Goal: Complete application form: Complete application form

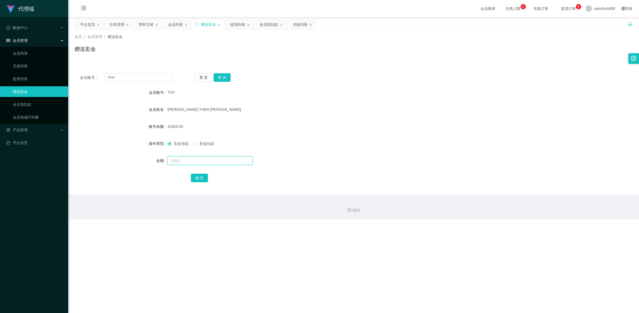
click at [180, 161] on input "text" at bounding box center [209, 160] width 85 height 9
type input "8"
drag, startPoint x: 193, startPoint y: 180, endPoint x: 209, endPoint y: 176, distance: 15.9
click at [193, 180] on button "确 定" at bounding box center [199, 178] width 17 height 9
click at [177, 160] on input "text" at bounding box center [209, 160] width 85 height 9
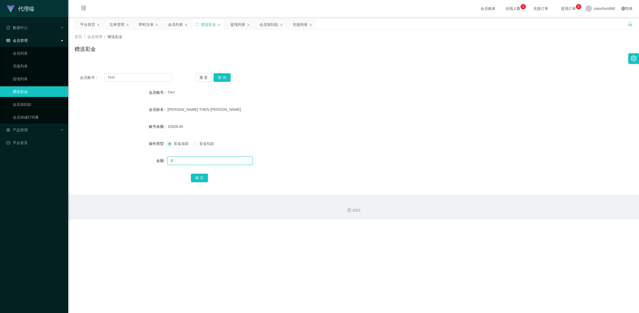
type input "8"
click at [196, 176] on button "确 定" at bounding box center [199, 178] width 17 height 9
click at [190, 160] on input "text" at bounding box center [209, 160] width 85 height 9
type input "8"
click at [196, 174] on button "确 定" at bounding box center [199, 178] width 17 height 9
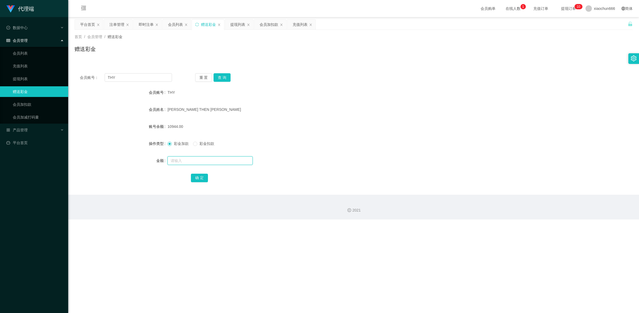
click at [196, 162] on input "text" at bounding box center [209, 160] width 85 height 9
type input "8"
drag, startPoint x: 203, startPoint y: 177, endPoint x: 217, endPoint y: 173, distance: 14.6
click at [203, 177] on button "确 定" at bounding box center [199, 178] width 17 height 9
click at [201, 162] on input "text" at bounding box center [209, 160] width 85 height 9
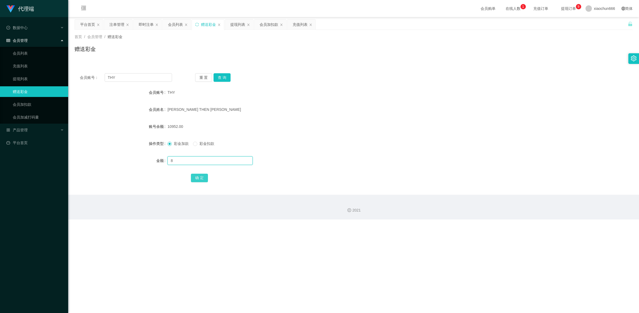
type input "8"
drag, startPoint x: 199, startPoint y: 178, endPoint x: 219, endPoint y: 172, distance: 20.7
click at [199, 178] on button "确 定" at bounding box center [199, 178] width 17 height 9
